Goal: Task Accomplishment & Management: Manage account settings

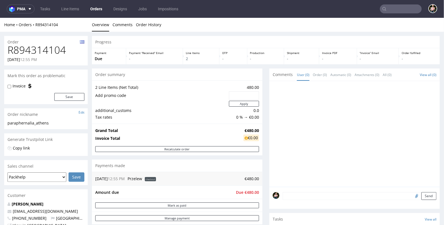
scroll to position [233, 0]
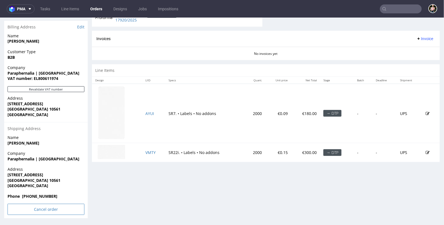
click at [39, 210] on input "Cancel order" at bounding box center [46, 209] width 77 height 11
click at [38, 194] on link "Yes" at bounding box center [38, 194] width 16 height 8
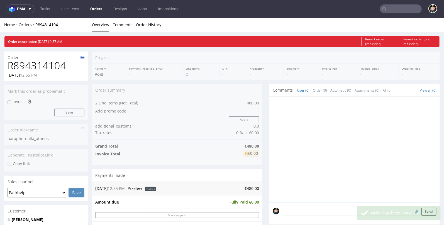
scroll to position [0, 0]
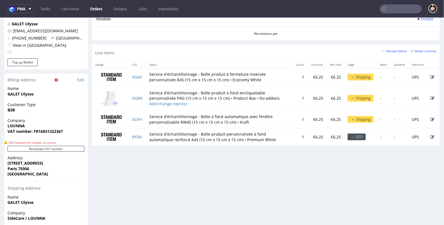
scroll to position [279, 0]
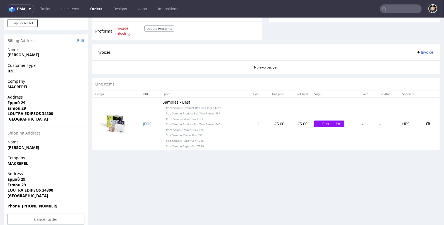
scroll to position [229, 0]
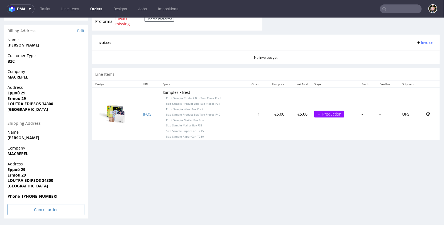
click at [45, 207] on input "Cancel order" at bounding box center [46, 209] width 77 height 11
click at [38, 195] on link "Yes" at bounding box center [38, 194] width 16 height 8
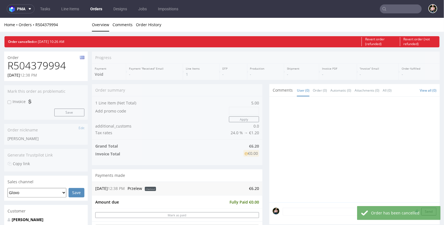
scroll to position [0, 0]
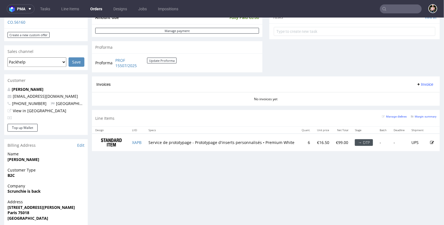
scroll to position [207, 0]
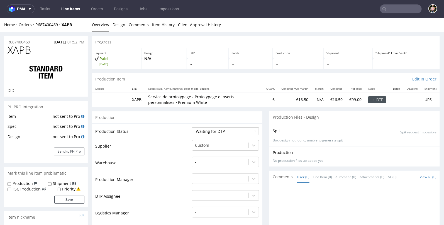
click at [220, 131] on select "Waiting for Artwork Waiting for Diecut Waiting for Mockup Waiting for DTP Waiti…" at bounding box center [225, 131] width 67 height 8
select select "production_complete"
click at [192, 127] on select "Waiting for Artwork Waiting for Diecut Waiting for Mockup Waiting for DTP Waiti…" at bounding box center [225, 131] width 67 height 8
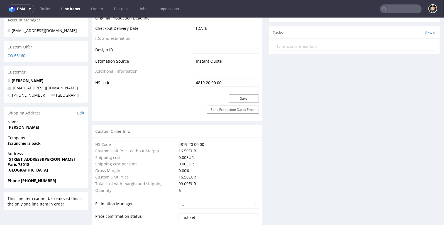
scroll to position [291, 0]
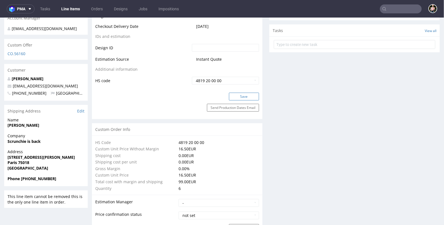
click at [243, 94] on button "Save" at bounding box center [244, 97] width 30 height 8
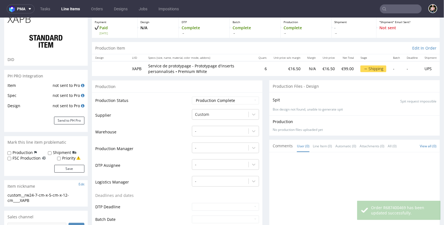
scroll to position [0, 0]
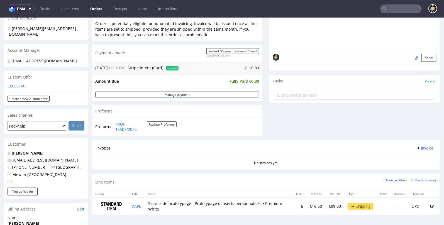
scroll to position [142, 0]
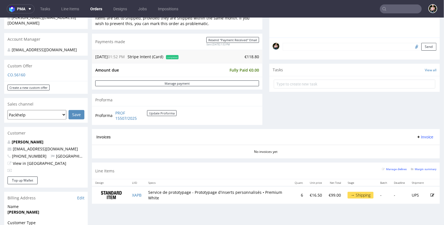
scroll to position [167, 0]
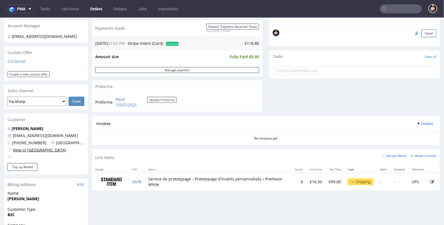
click at [22, 150] on link "View in Hubspot" at bounding box center [39, 149] width 53 height 5
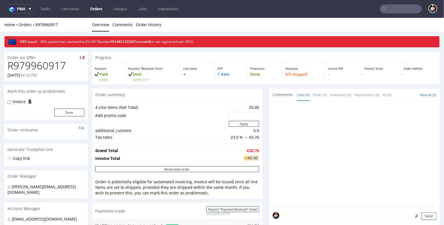
scroll to position [279, 0]
